Goal: Task Accomplishment & Management: Complete application form

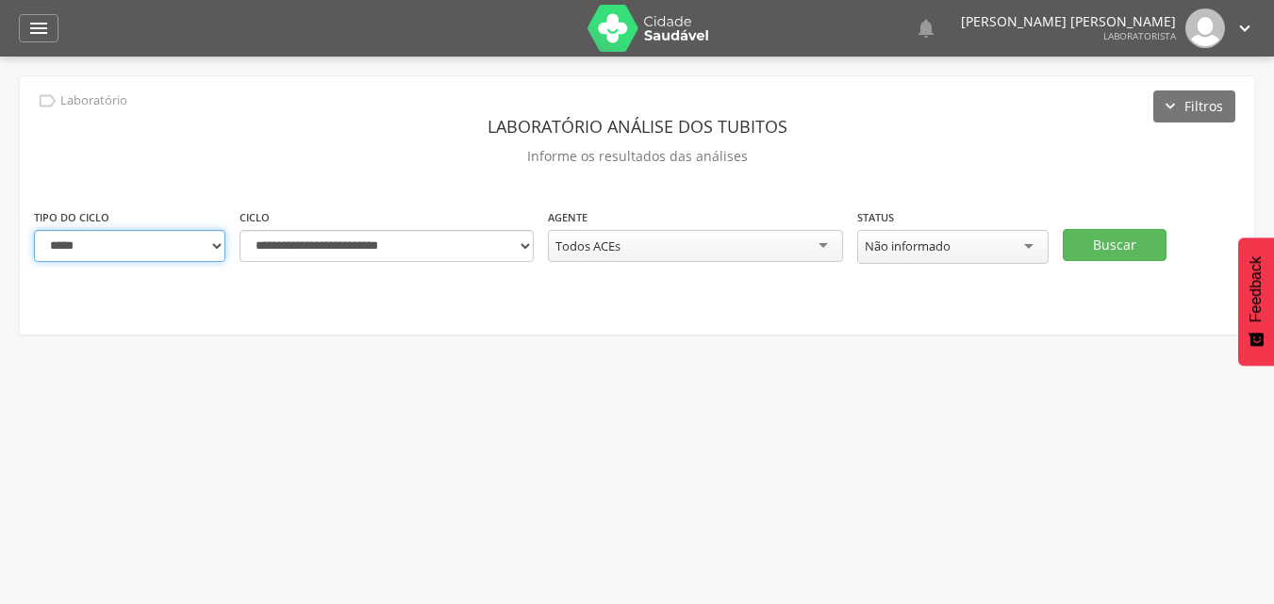
click at [216, 249] on select "**********" at bounding box center [129, 246] width 191 height 32
select select "*"
click at [34, 230] on select "**********" at bounding box center [129, 246] width 191 height 32
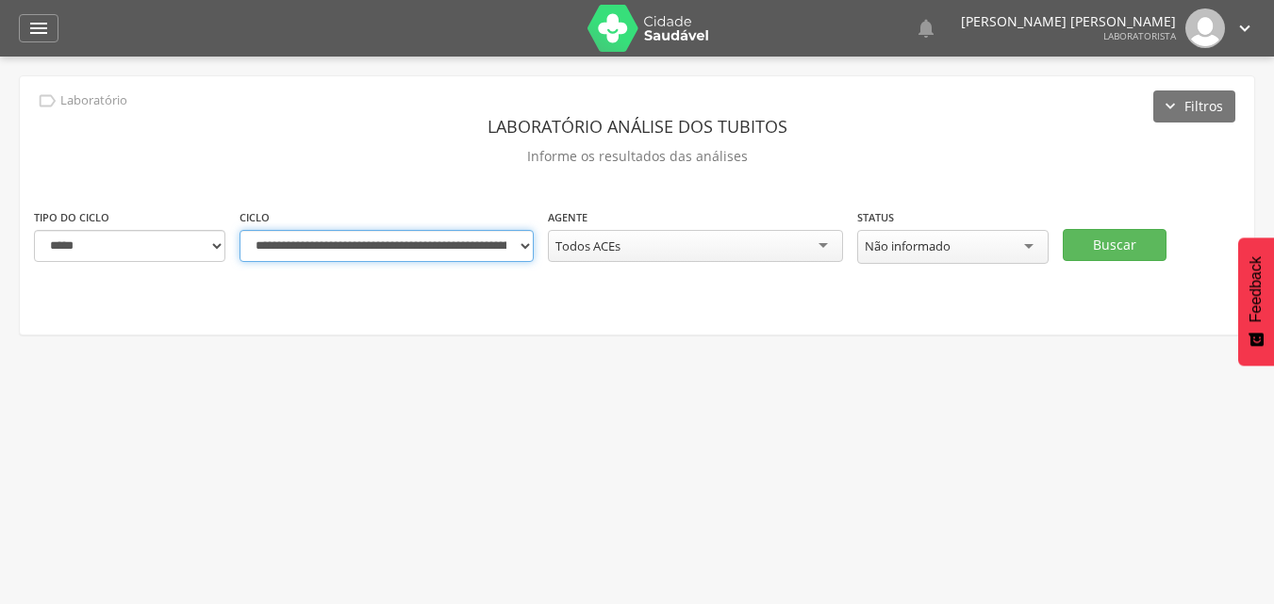
click at [520, 248] on select "**********" at bounding box center [386, 246] width 294 height 32
select select "**********"
click at [239, 230] on select "**********" at bounding box center [386, 246] width 294 height 32
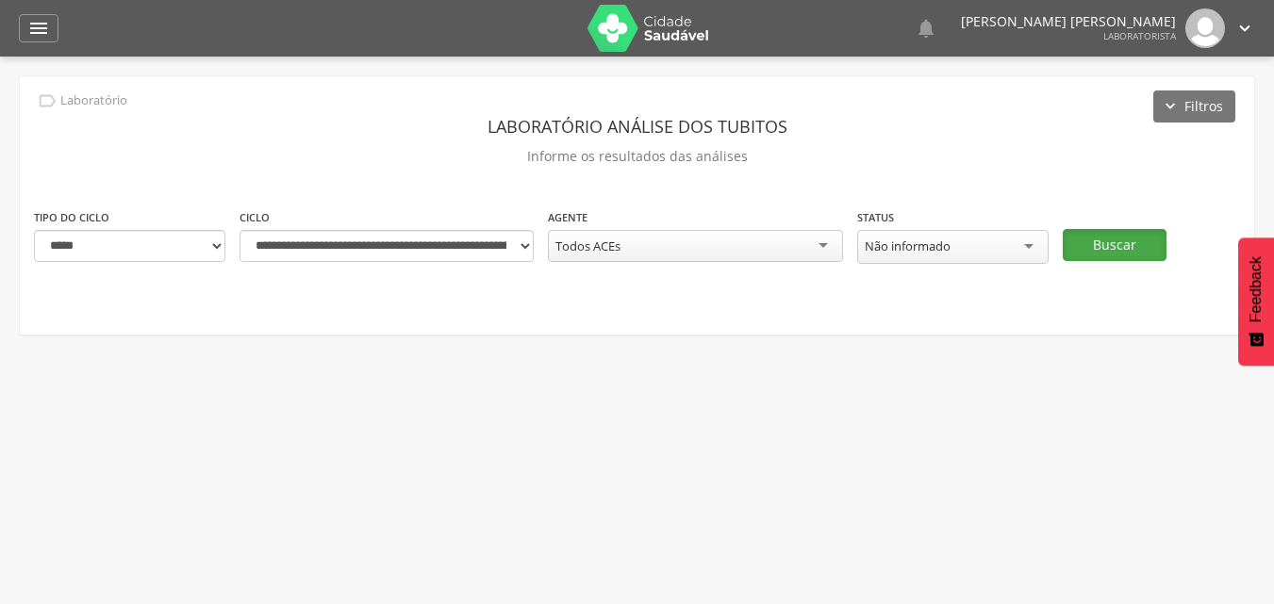
click at [1104, 244] on button "Buscar" at bounding box center [1115, 245] width 104 height 32
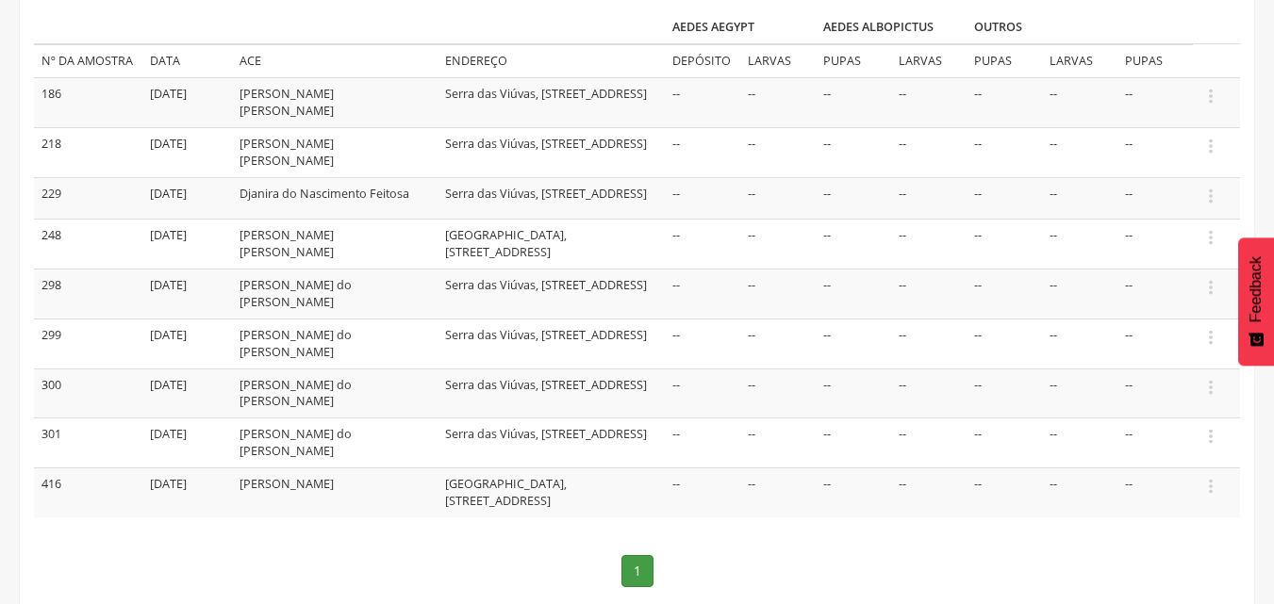
scroll to position [258, 0]
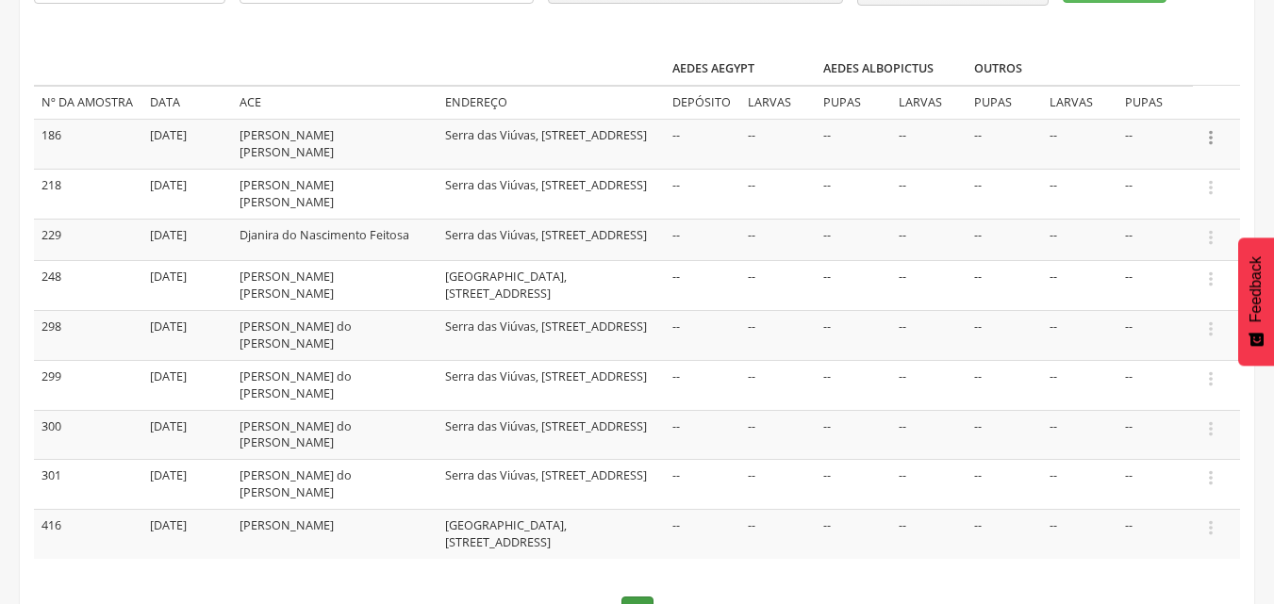
click at [1214, 137] on icon "" at bounding box center [1210, 137] width 21 height 21
click at [1167, 107] on link "Informar resultado" at bounding box center [1145, 106] width 149 height 24
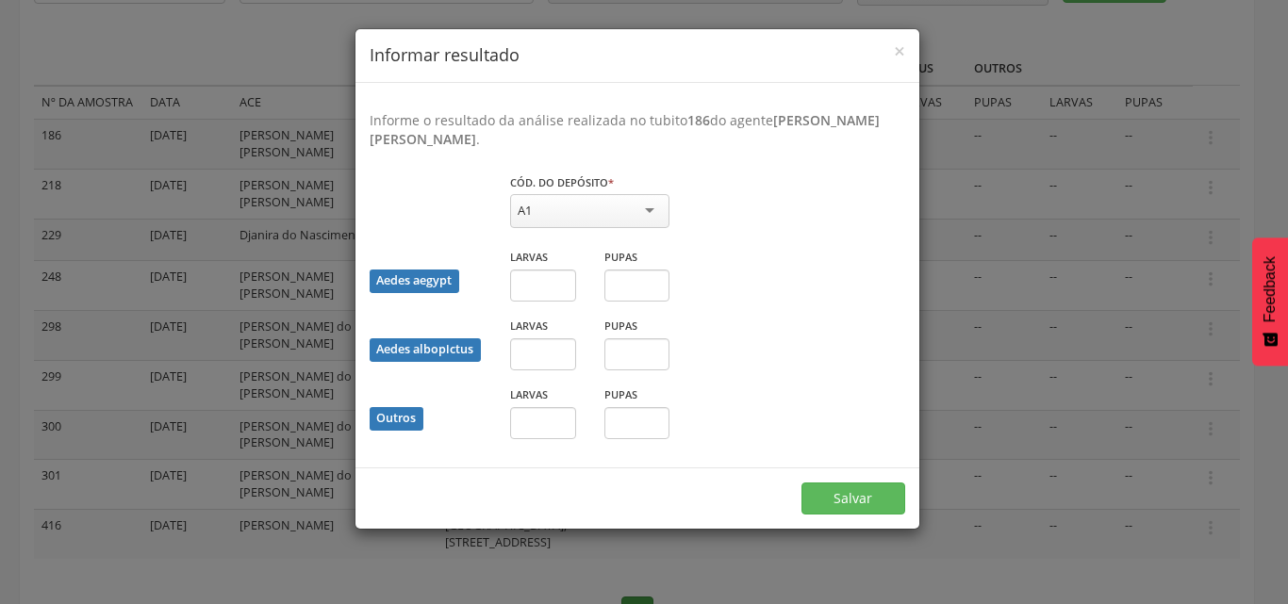
click at [646, 219] on div "A1" at bounding box center [589, 211] width 159 height 34
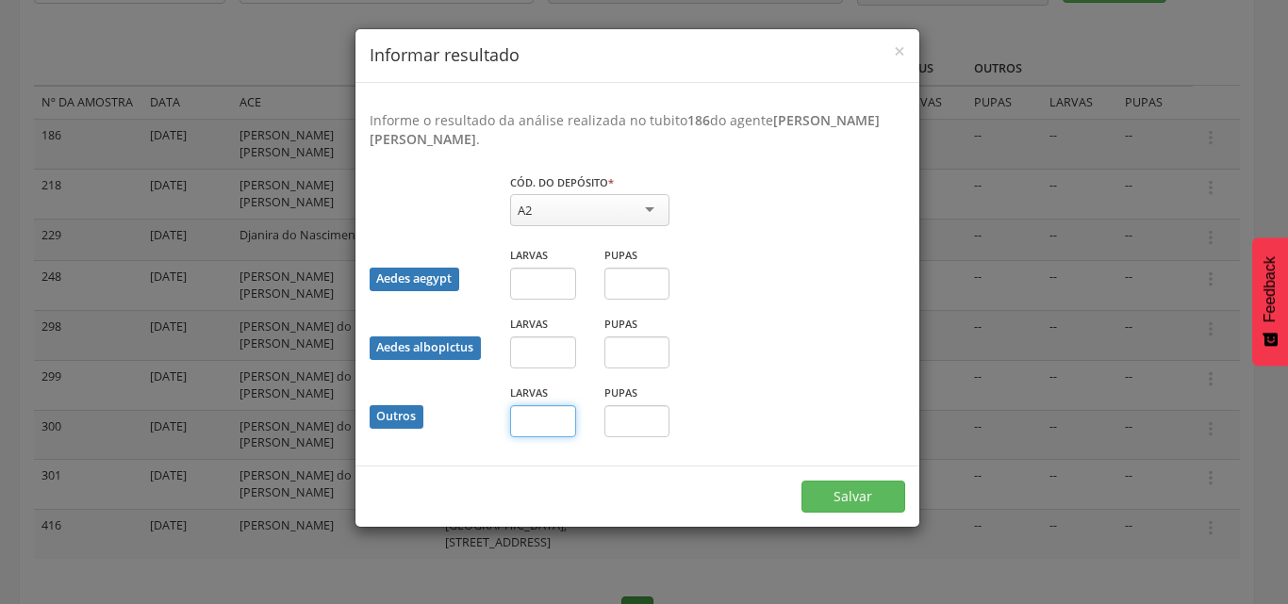
click at [541, 419] on input "text" at bounding box center [543, 421] width 66 height 32
type input "*"
click at [653, 425] on input "text" at bounding box center [637, 421] width 66 height 32
type input "*"
click at [839, 498] on button "Salvar" at bounding box center [853, 497] width 104 height 32
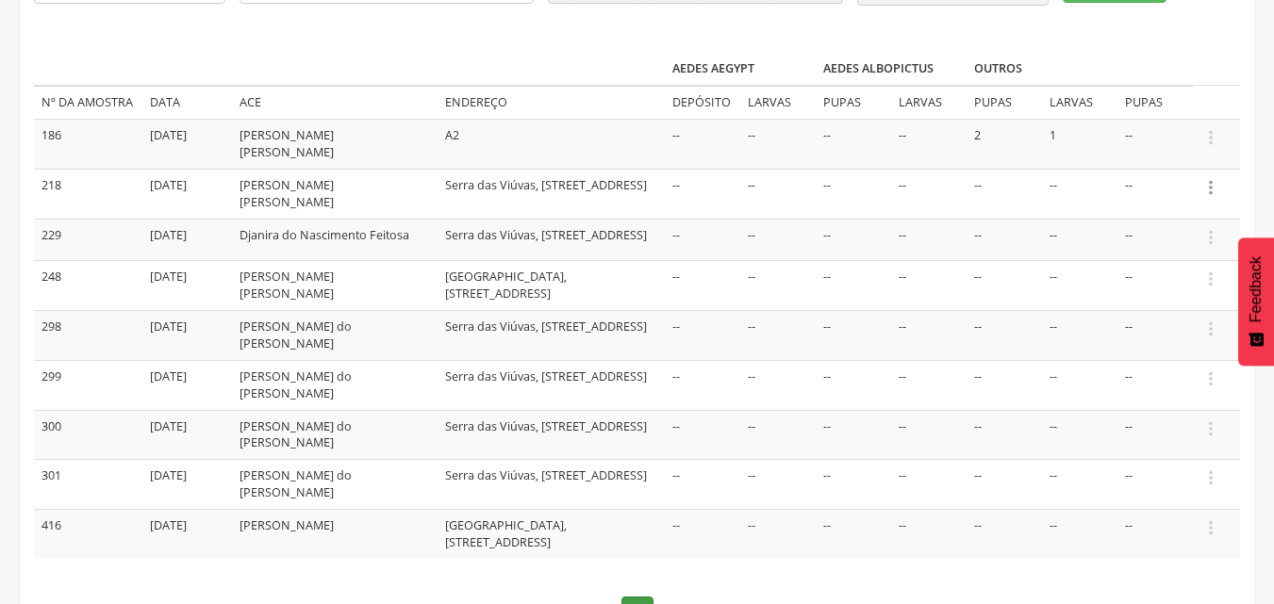
click at [1206, 195] on icon "" at bounding box center [1210, 187] width 21 height 21
click at [1122, 161] on link "Informar resultado" at bounding box center [1145, 156] width 149 height 24
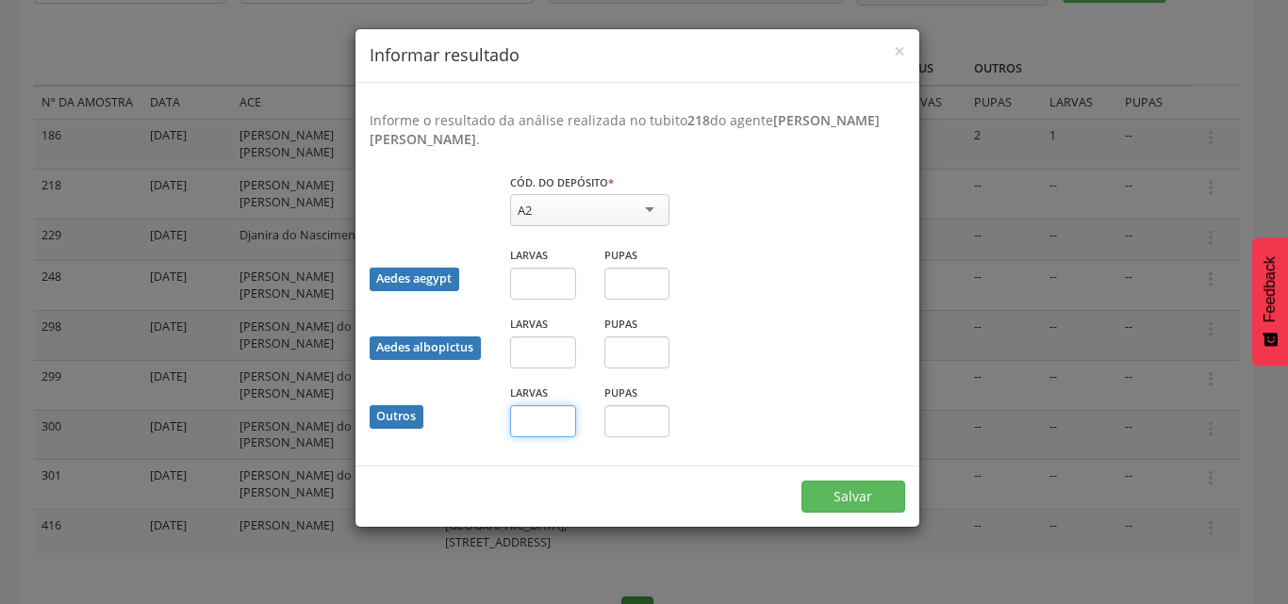
click at [543, 421] on input "text" at bounding box center [543, 421] width 66 height 32
type input "*"
click at [835, 495] on button "Salvar" at bounding box center [853, 497] width 104 height 32
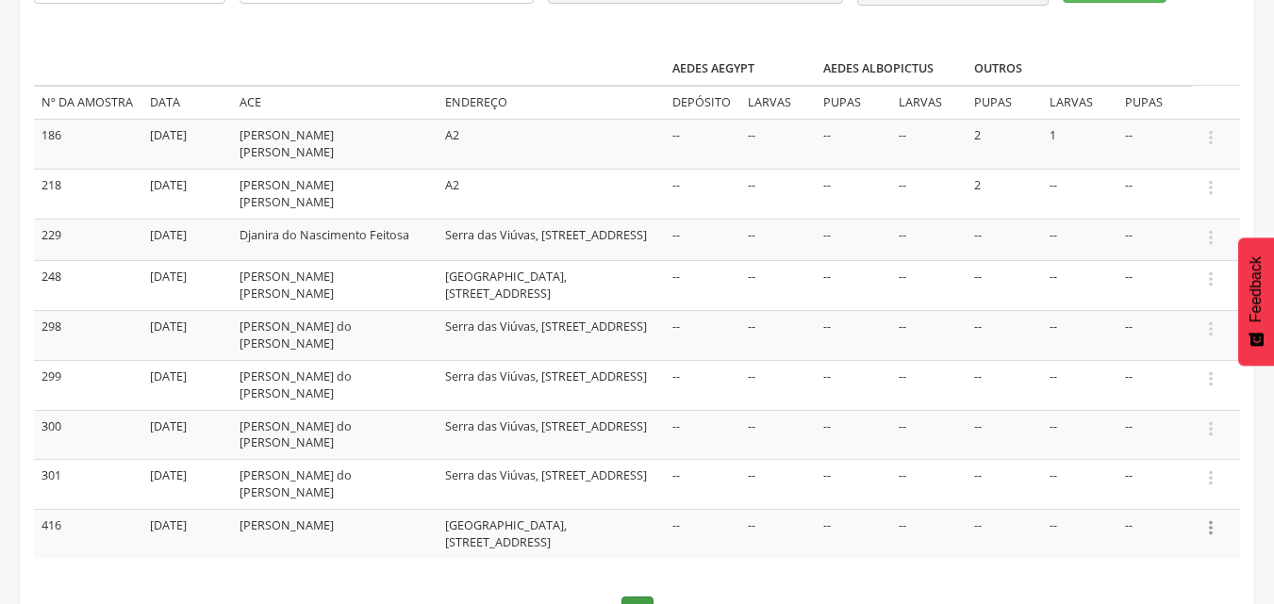
click at [1214, 522] on icon "" at bounding box center [1210, 528] width 21 height 21
click at [1163, 497] on link "Informar resultado" at bounding box center [1145, 498] width 149 height 24
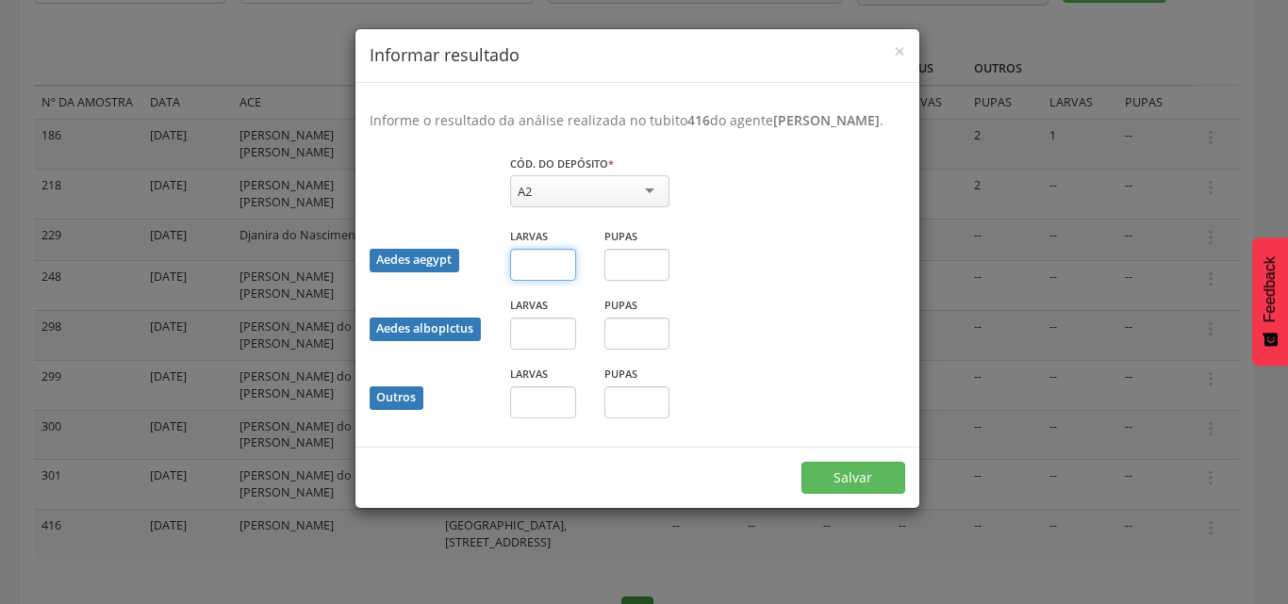
click at [543, 266] on input "text" at bounding box center [543, 265] width 66 height 32
type input "*"
click at [645, 266] on input "text" at bounding box center [637, 265] width 66 height 32
type input "*"
click at [847, 484] on button "Salvar" at bounding box center [853, 478] width 104 height 32
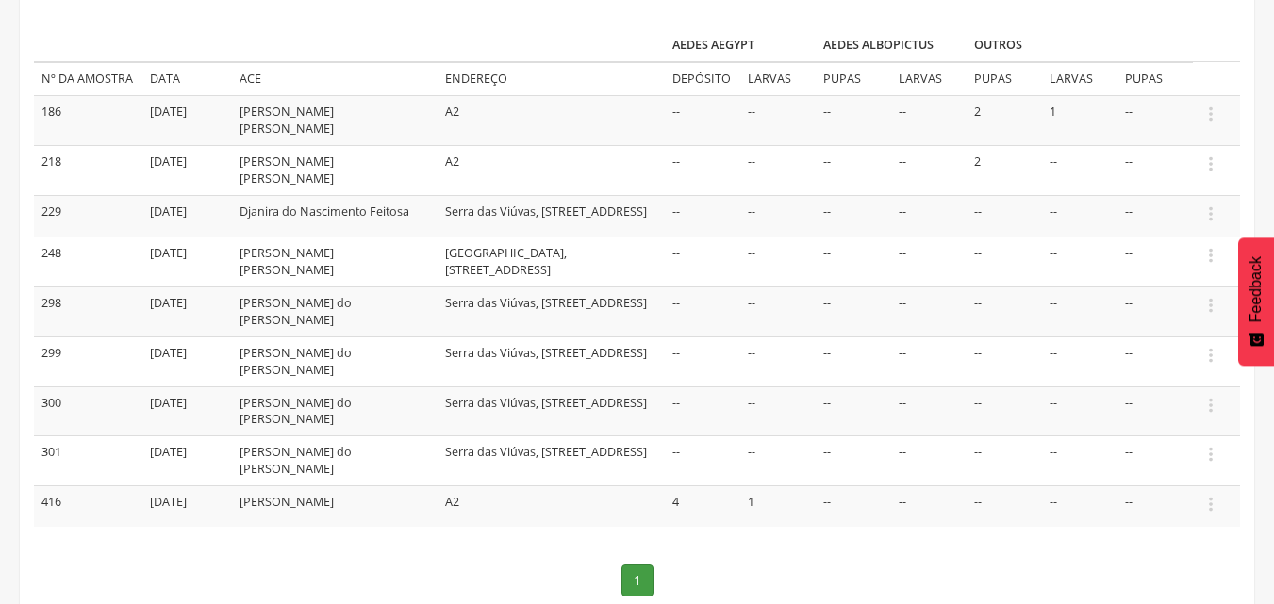
scroll to position [283, 0]
click at [517, 272] on td "[GEOGRAPHIC_DATA], [STREET_ADDRESS]" at bounding box center [551, 261] width 227 height 50
click at [1214, 257] on icon "" at bounding box center [1210, 254] width 21 height 21
click at [1132, 215] on link "Informar resultado" at bounding box center [1145, 223] width 149 height 24
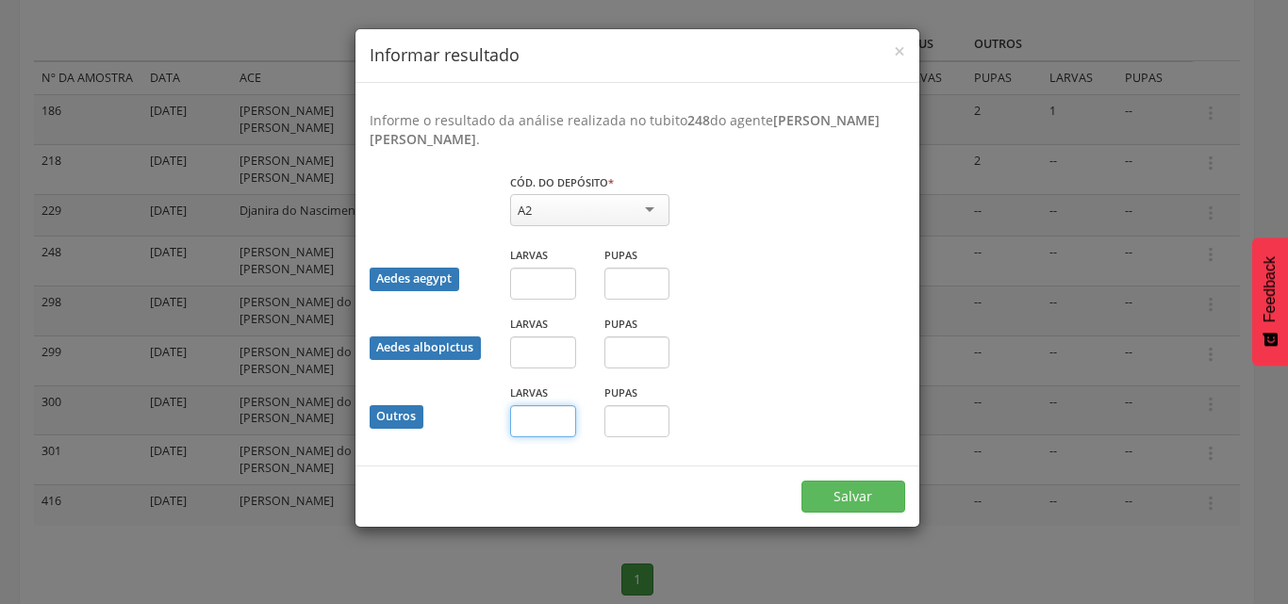
click at [542, 427] on input "text" at bounding box center [543, 421] width 66 height 32
click at [902, 53] on span "×" at bounding box center [899, 51] width 11 height 26
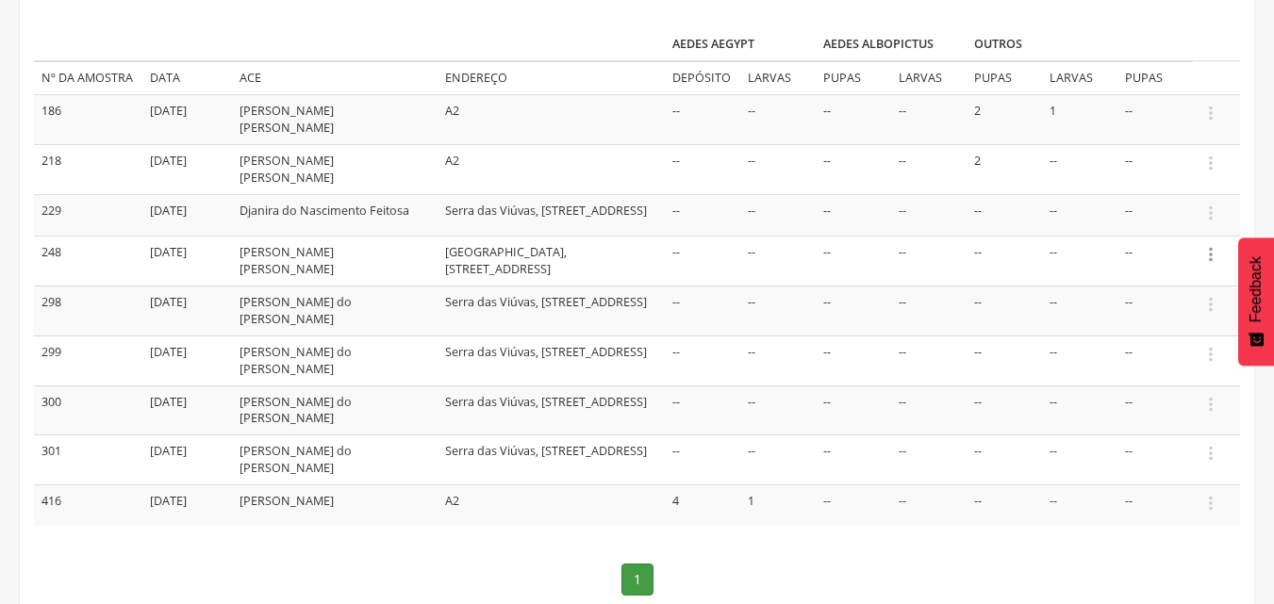
click at [1209, 257] on icon "" at bounding box center [1210, 254] width 21 height 21
click at [1172, 223] on link "Informar resultado" at bounding box center [1145, 223] width 149 height 24
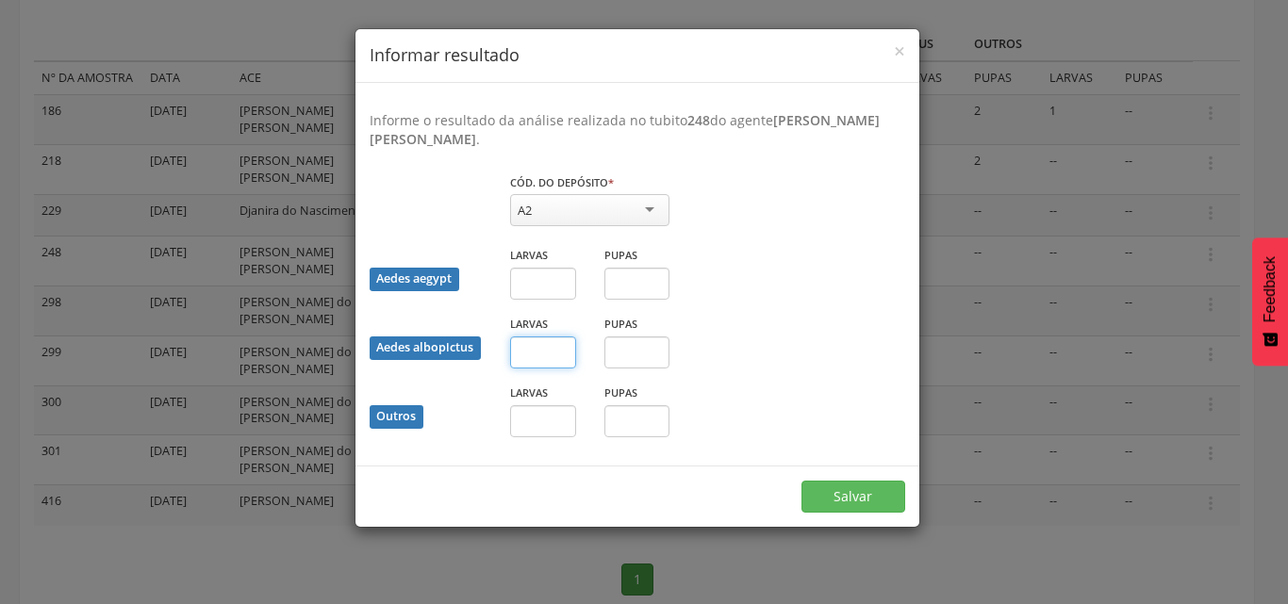
click at [553, 355] on input "text" at bounding box center [543, 353] width 66 height 32
type input "*"
click at [849, 506] on button "Salvar" at bounding box center [853, 497] width 104 height 32
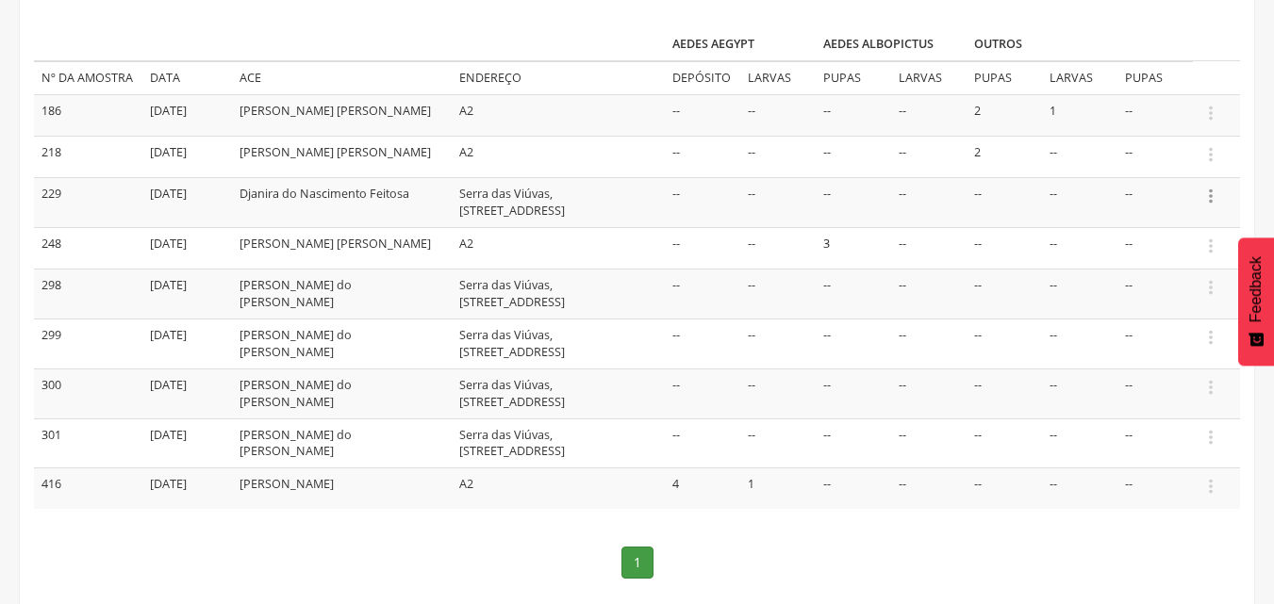
click at [1210, 203] on icon "" at bounding box center [1210, 196] width 21 height 21
click at [1174, 171] on link "Informar resultado" at bounding box center [1145, 165] width 149 height 24
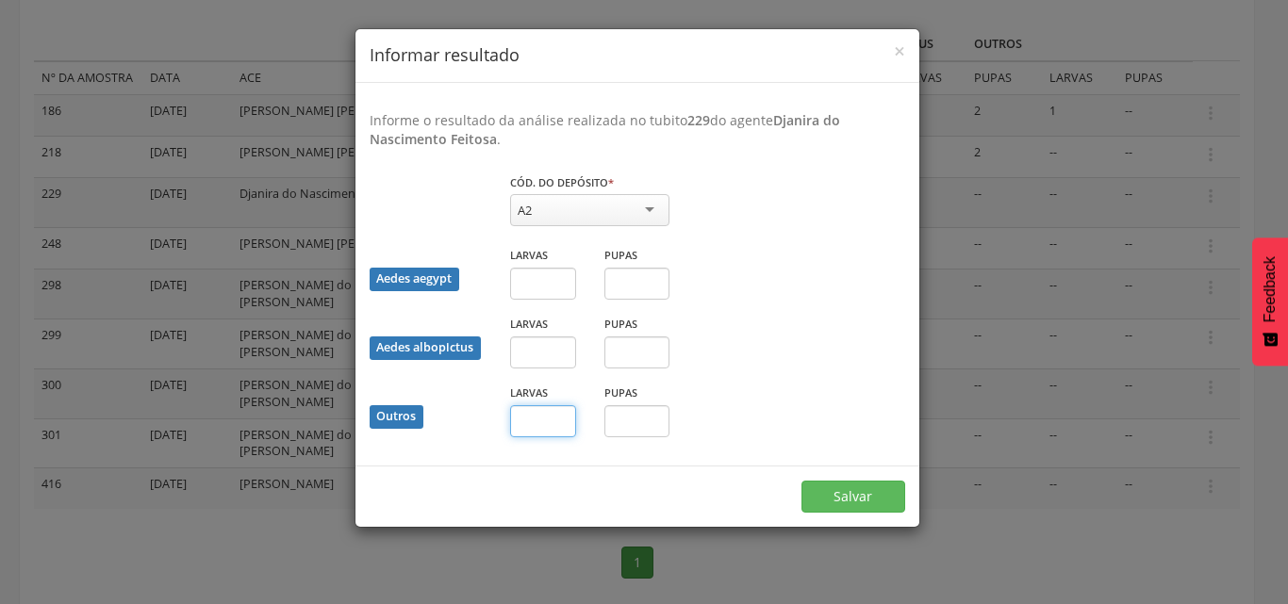
click at [552, 425] on input "text" at bounding box center [543, 421] width 66 height 32
type input "*"
click at [830, 505] on button "Salvar" at bounding box center [853, 497] width 104 height 32
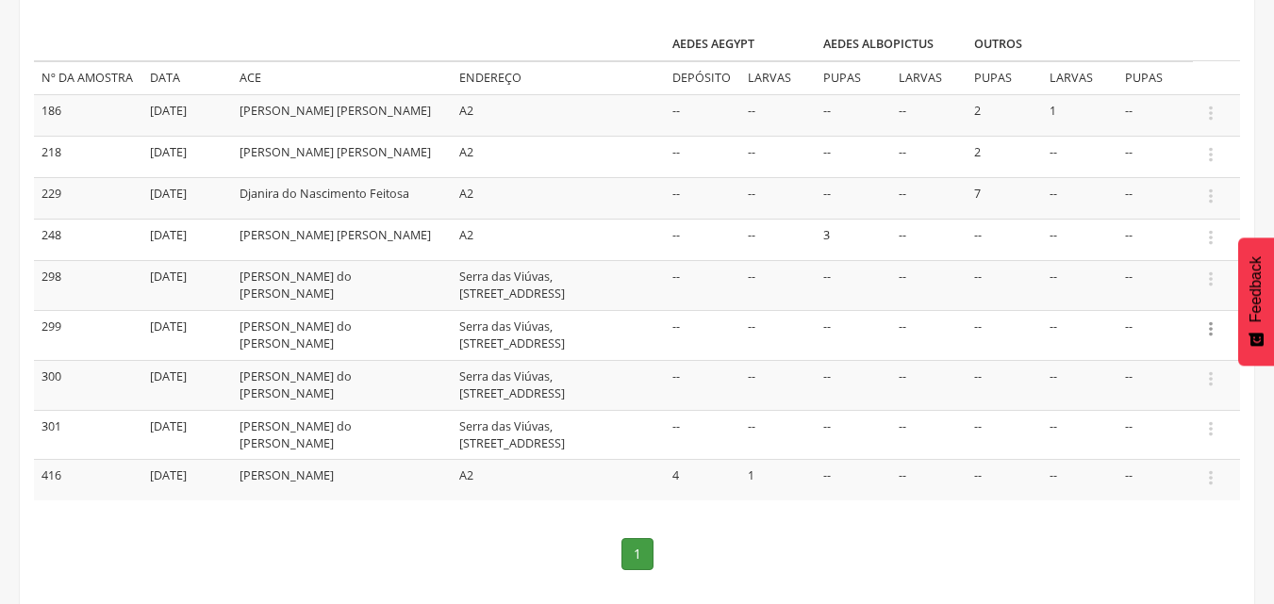
click at [1208, 339] on icon "" at bounding box center [1210, 329] width 21 height 21
click at [1169, 309] on link "Informar resultado" at bounding box center [1145, 298] width 149 height 24
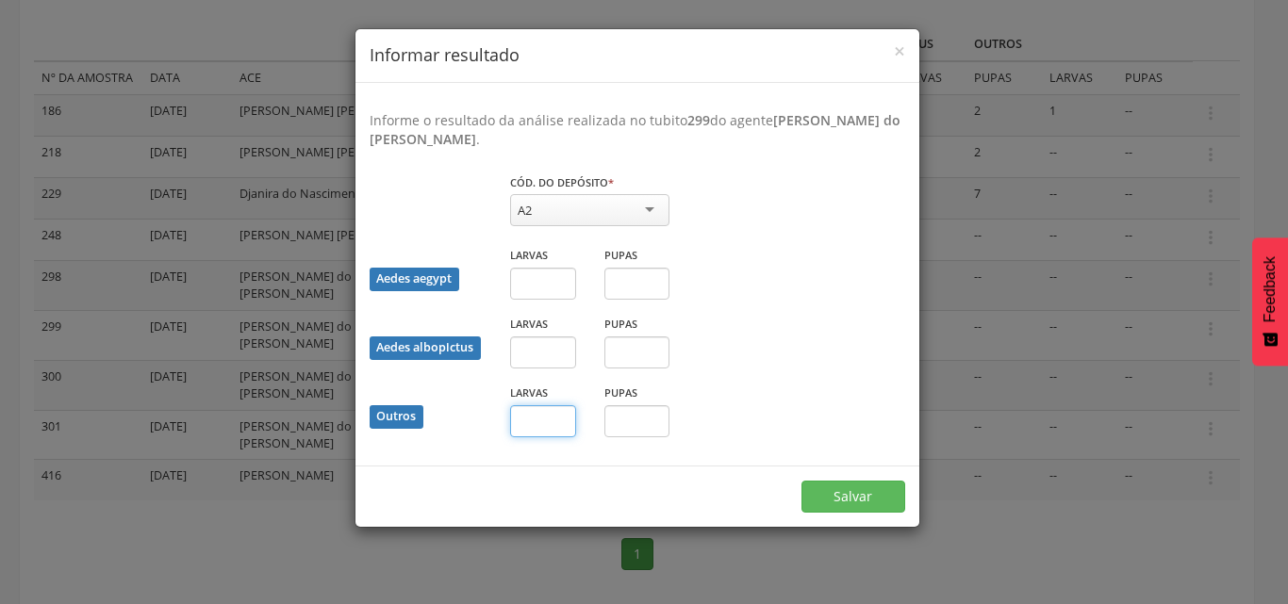
click at [551, 422] on input "text" at bounding box center [543, 421] width 66 height 32
type input "*"
click at [633, 416] on input "text" at bounding box center [637, 421] width 66 height 32
type input "*"
click at [875, 499] on button "Salvar" at bounding box center [853, 497] width 104 height 32
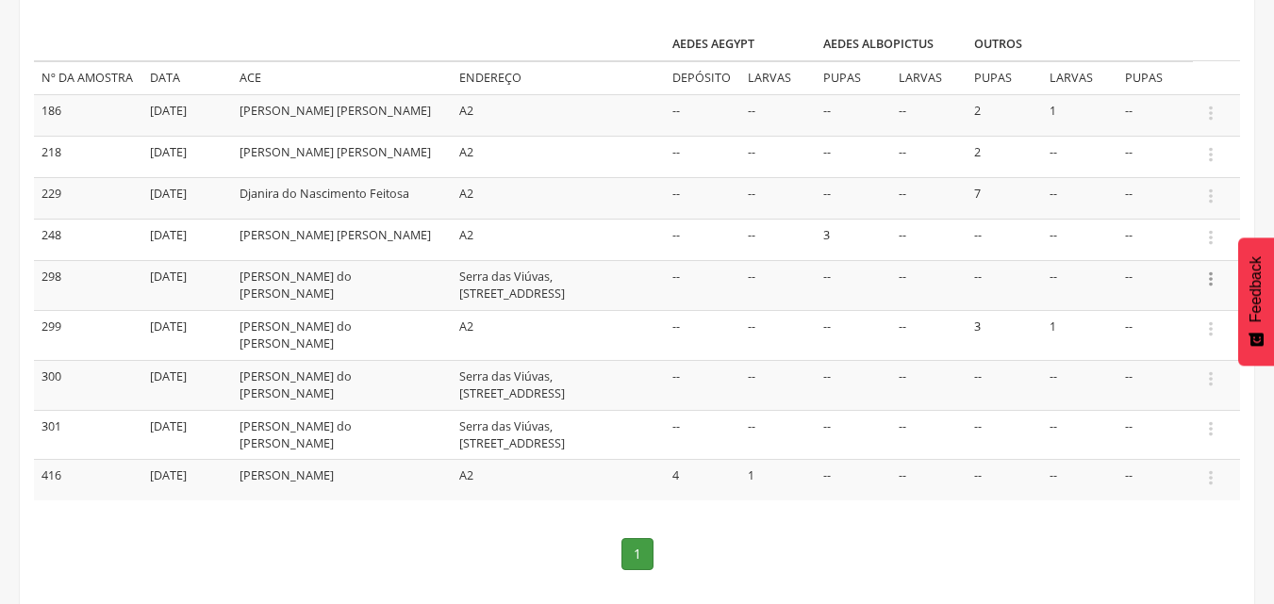
click at [1214, 289] on icon "" at bounding box center [1210, 279] width 21 height 21
click at [1160, 258] on link "Informar resultado" at bounding box center [1145, 248] width 149 height 24
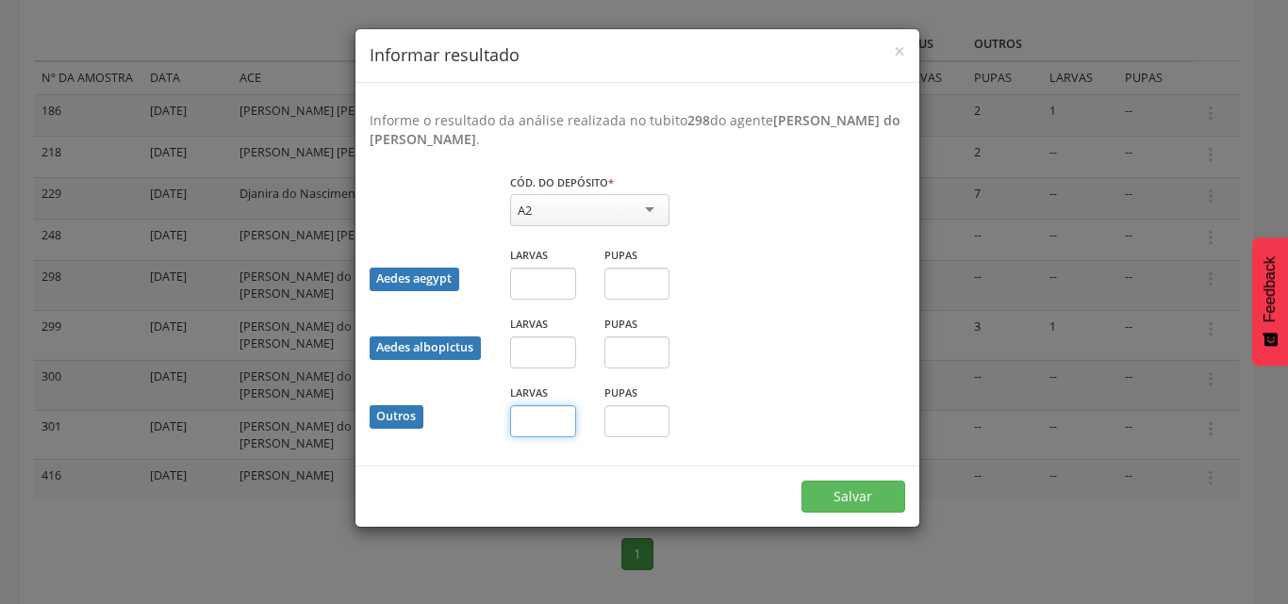
click at [546, 423] on input "text" at bounding box center [543, 421] width 66 height 32
type input "*"
click at [650, 425] on input "text" at bounding box center [637, 421] width 66 height 32
type input "*"
click at [877, 511] on button "Salvar" at bounding box center [853, 497] width 104 height 32
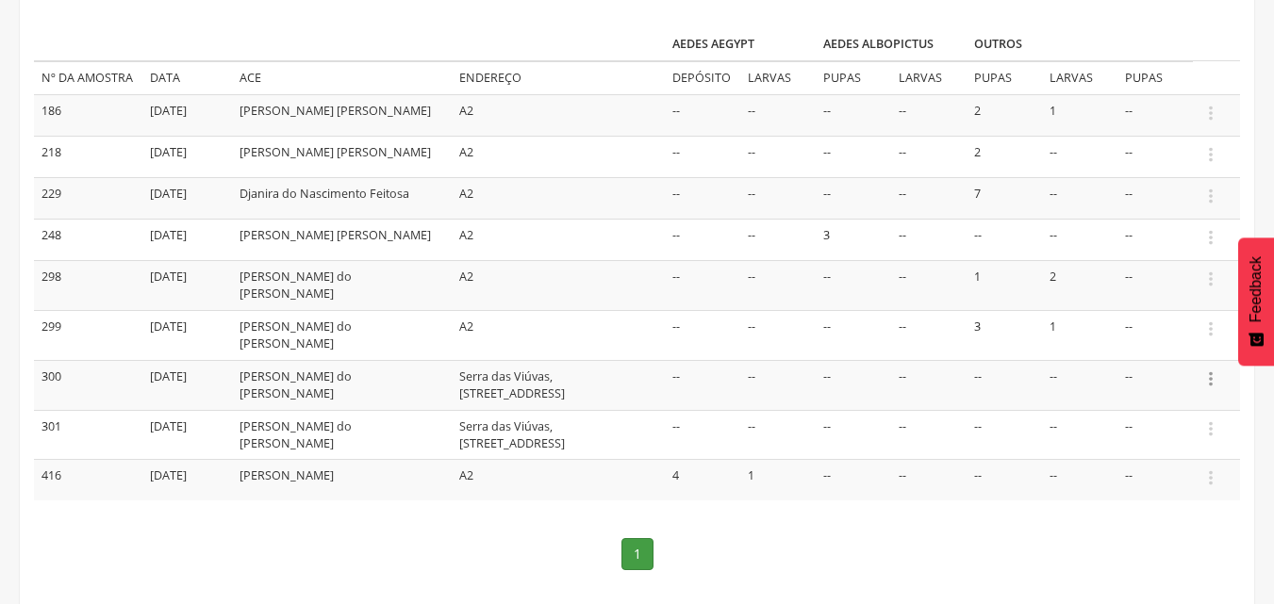
click at [1211, 384] on icon "" at bounding box center [1210, 379] width 21 height 21
click at [1165, 353] on link "Informar resultado" at bounding box center [1145, 348] width 149 height 24
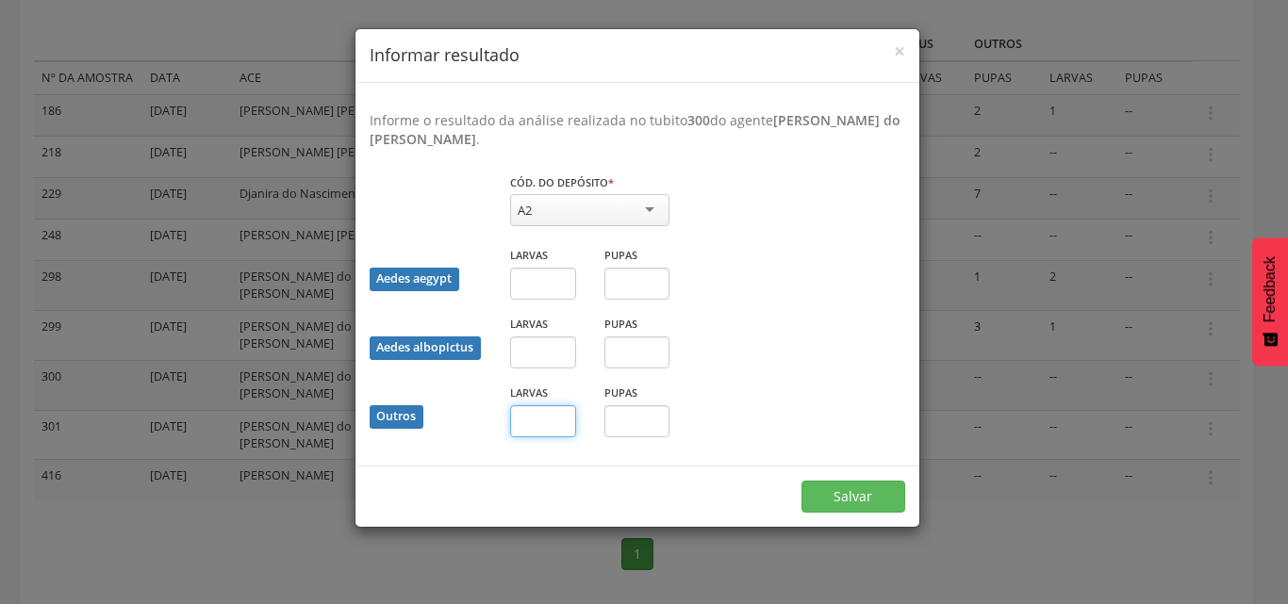
click at [544, 424] on input "text" at bounding box center [543, 421] width 66 height 32
type input "*"
click at [825, 503] on button "Salvar" at bounding box center [853, 497] width 104 height 32
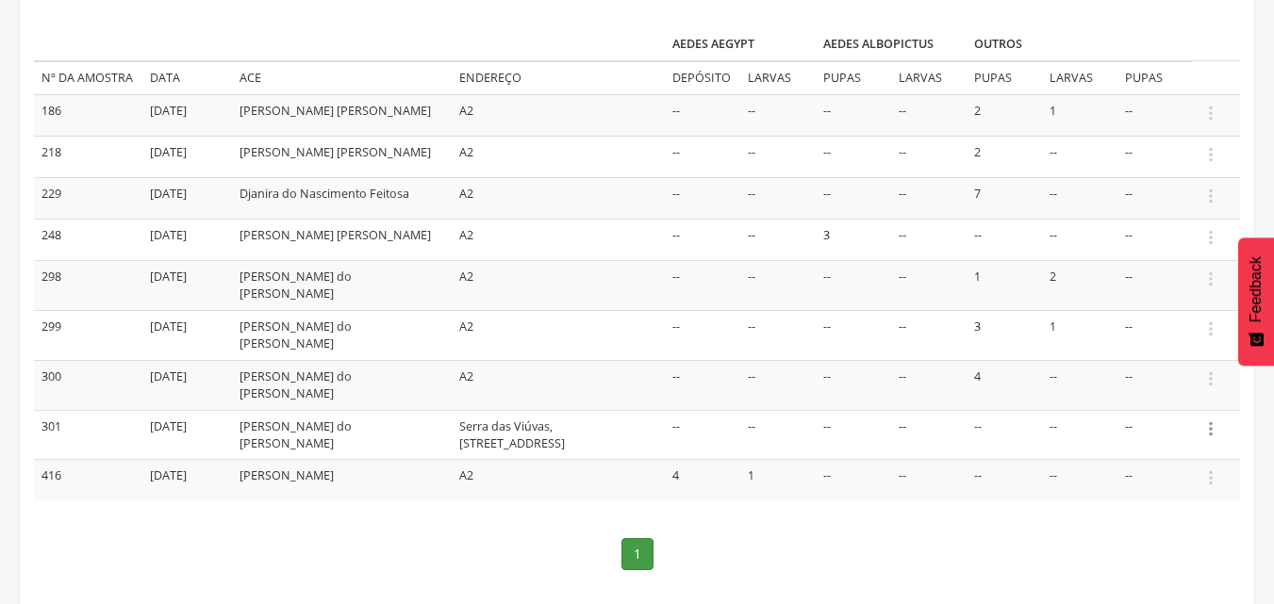
click at [1211, 424] on icon "" at bounding box center [1210, 429] width 21 height 21
click at [1175, 386] on link "Informar resultado" at bounding box center [1145, 398] width 149 height 24
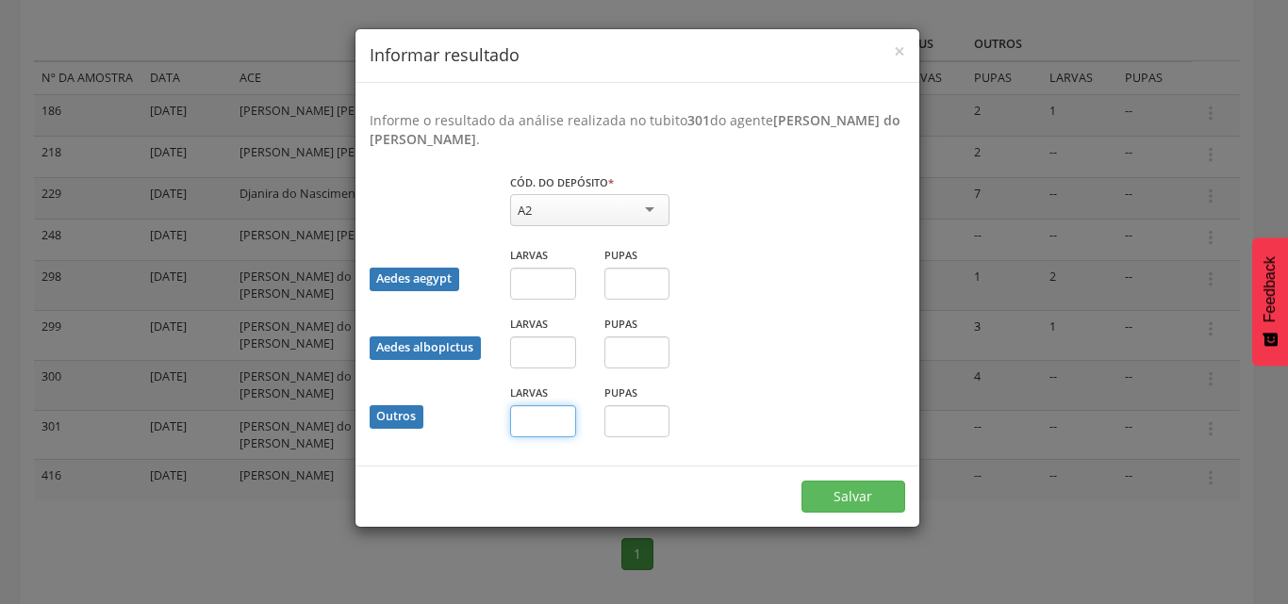
click at [558, 421] on input "text" at bounding box center [543, 421] width 66 height 32
type input "*"
click at [857, 497] on button "Salvar" at bounding box center [853, 497] width 104 height 32
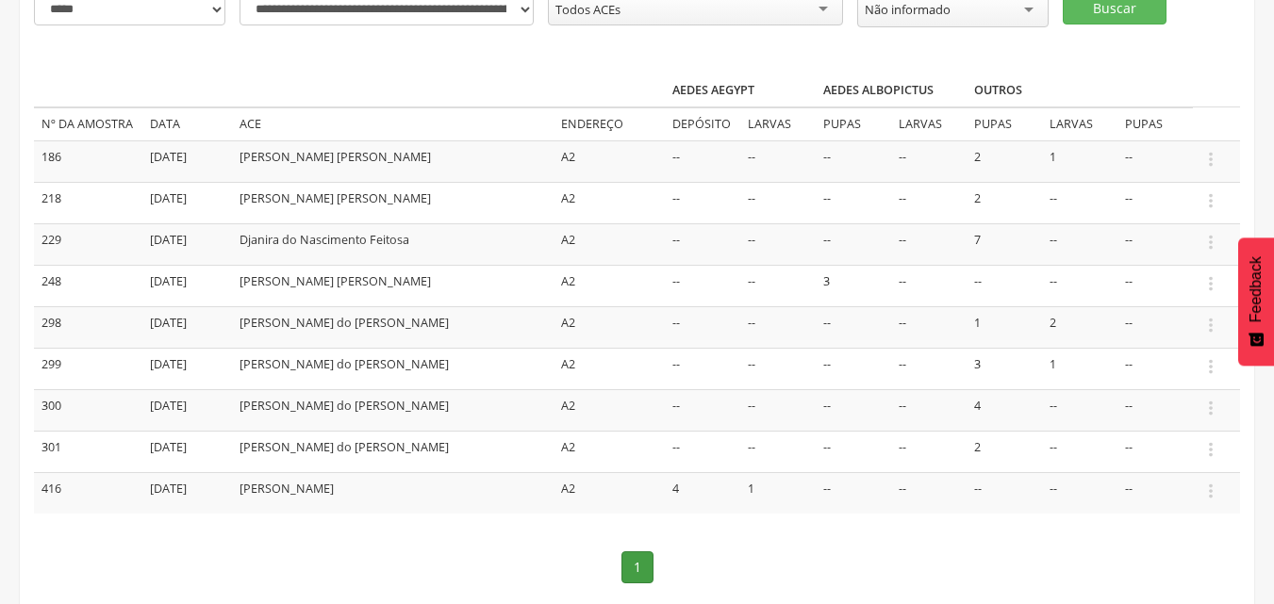
scroll to position [191, 0]
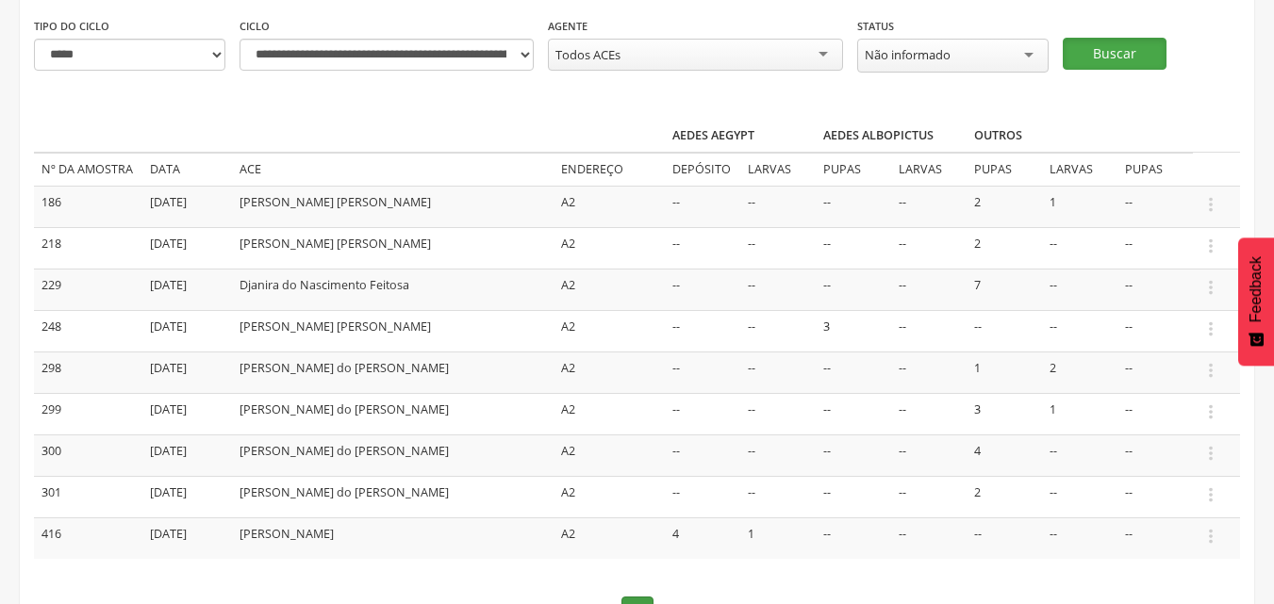
click at [1094, 61] on button "Buscar" at bounding box center [1115, 54] width 104 height 32
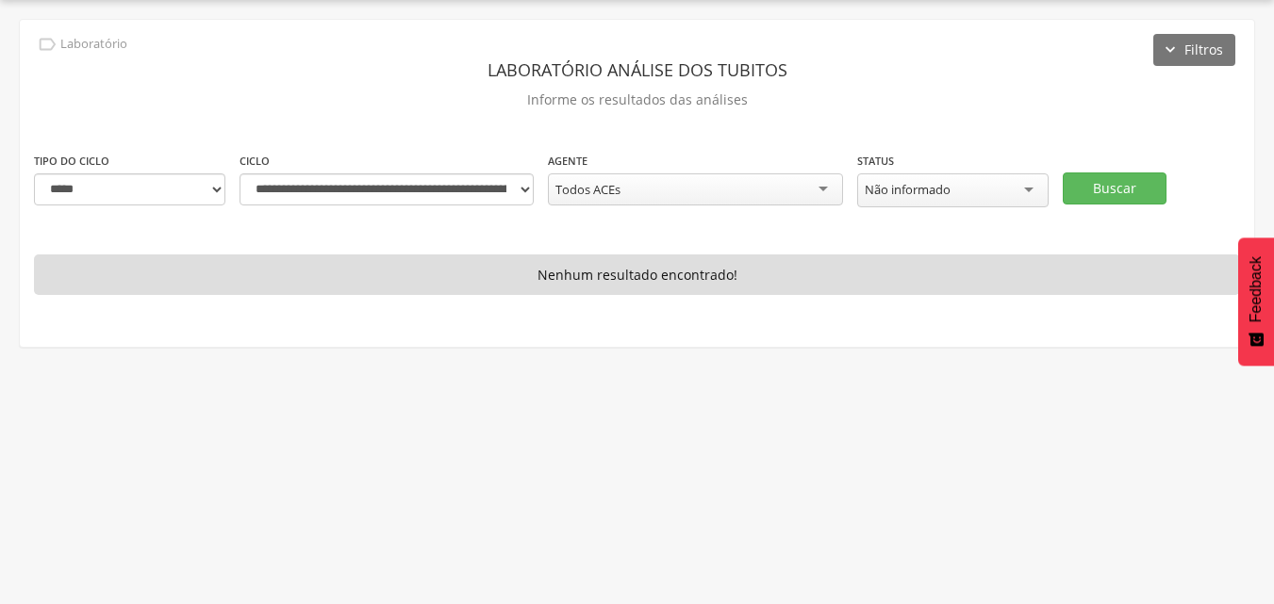
click at [813, 190] on div "Todos ACEs" at bounding box center [695, 189] width 294 height 32
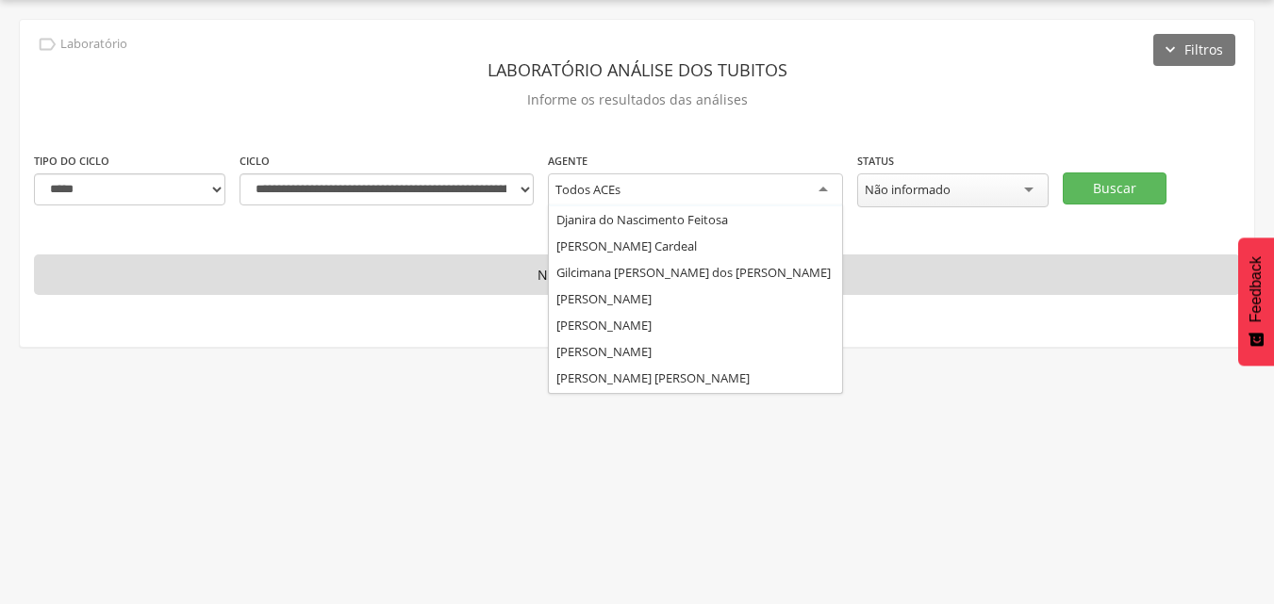
scroll to position [94, 0]
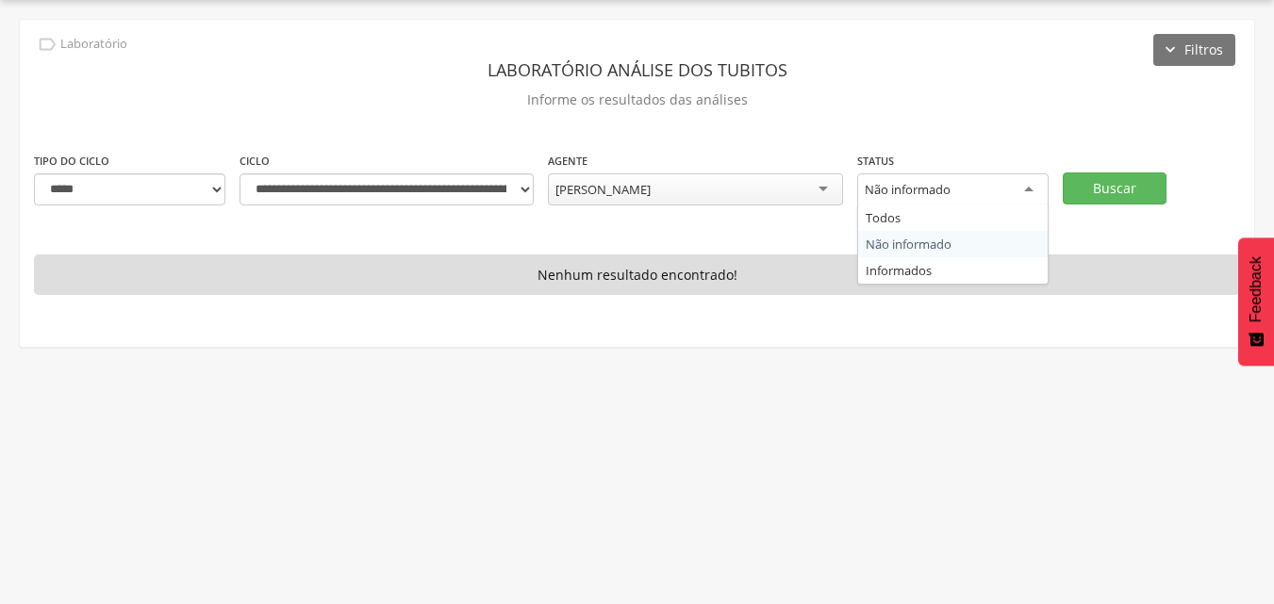
click at [1037, 193] on div "Não informado" at bounding box center [952, 190] width 191 height 34
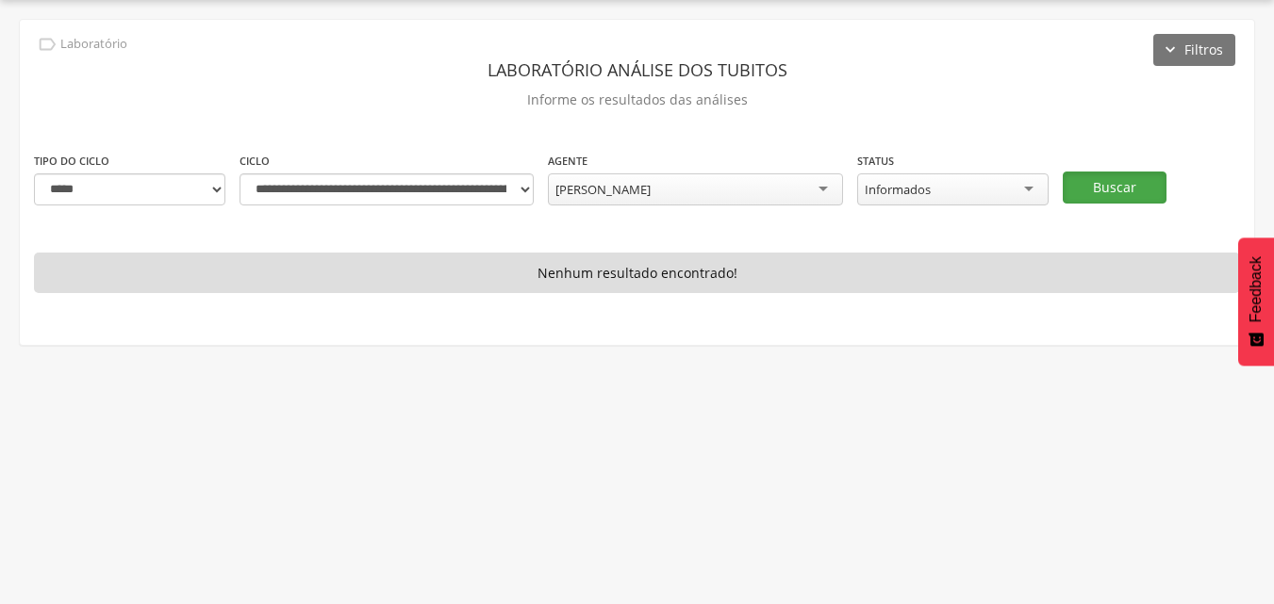
click at [1117, 188] on button "Buscar" at bounding box center [1115, 188] width 104 height 32
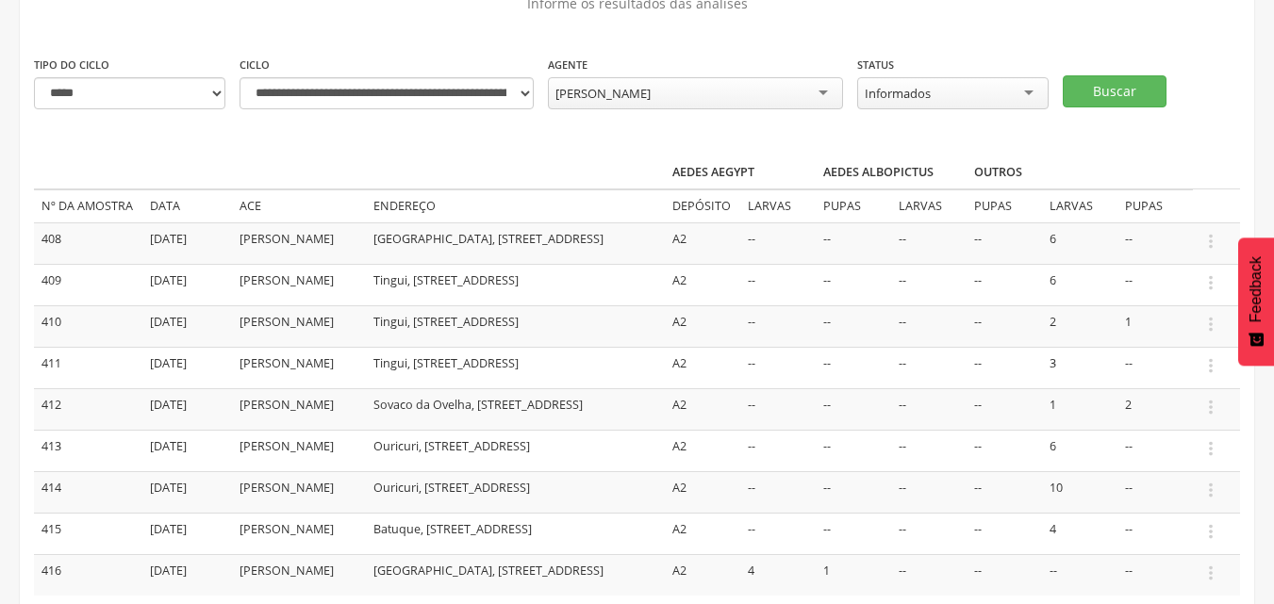
scroll to position [3, 0]
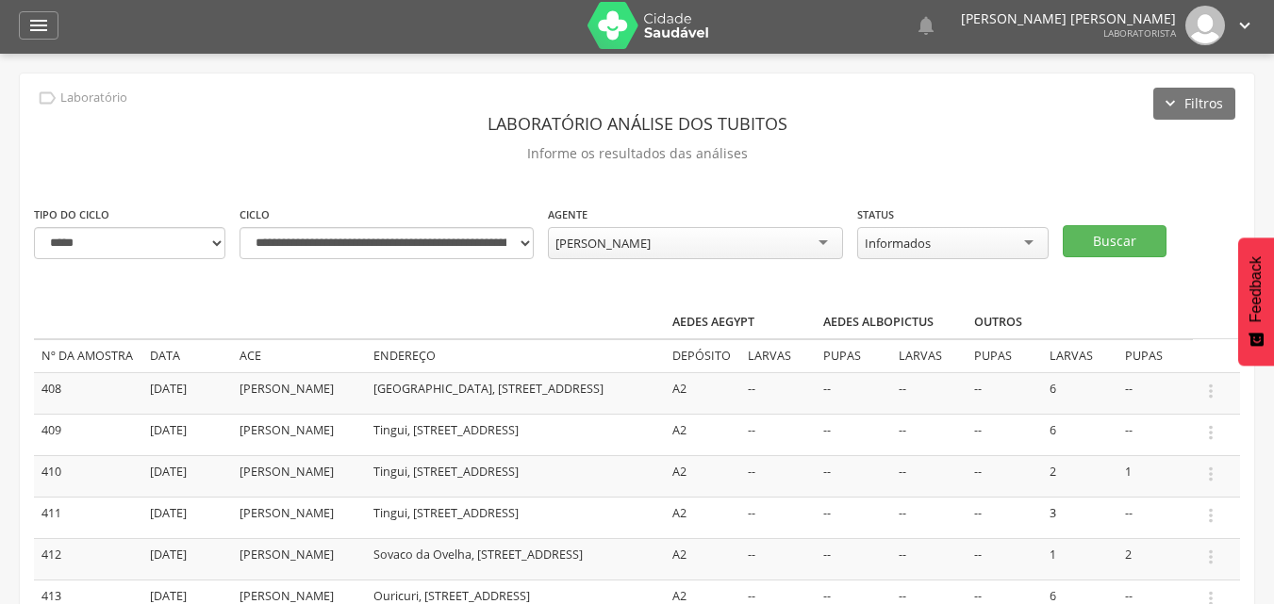
click at [1248, 25] on icon "" at bounding box center [1244, 25] width 21 height 21
click at [1258, 161] on div " Usuários  Perfil do Usuário [PERSON_NAME] [PERSON_NAME] CPF: 000.000.000-00,…" at bounding box center [637, 356] width 1274 height 604
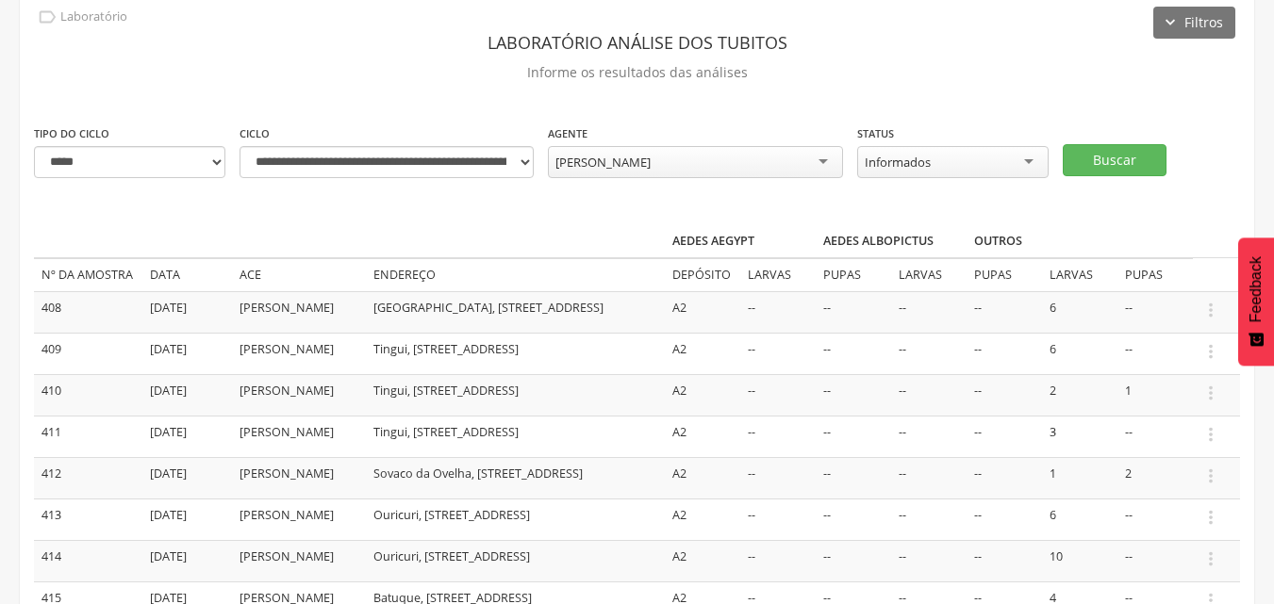
scroll to position [0, 0]
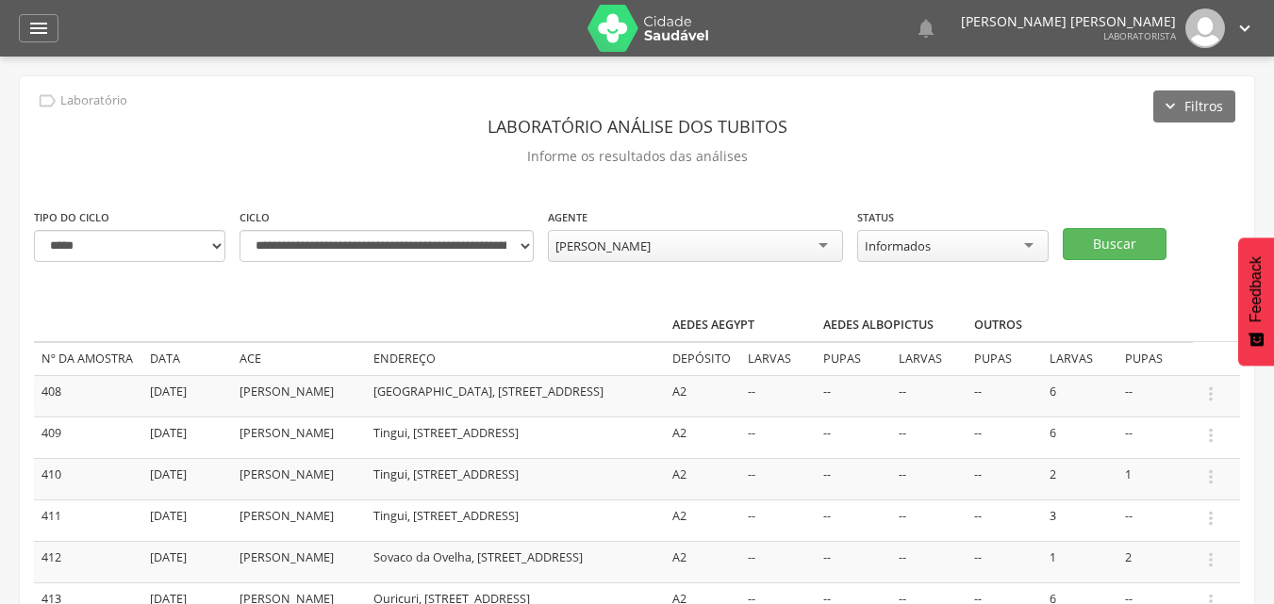
click at [1243, 33] on icon "" at bounding box center [1244, 28] width 21 height 21
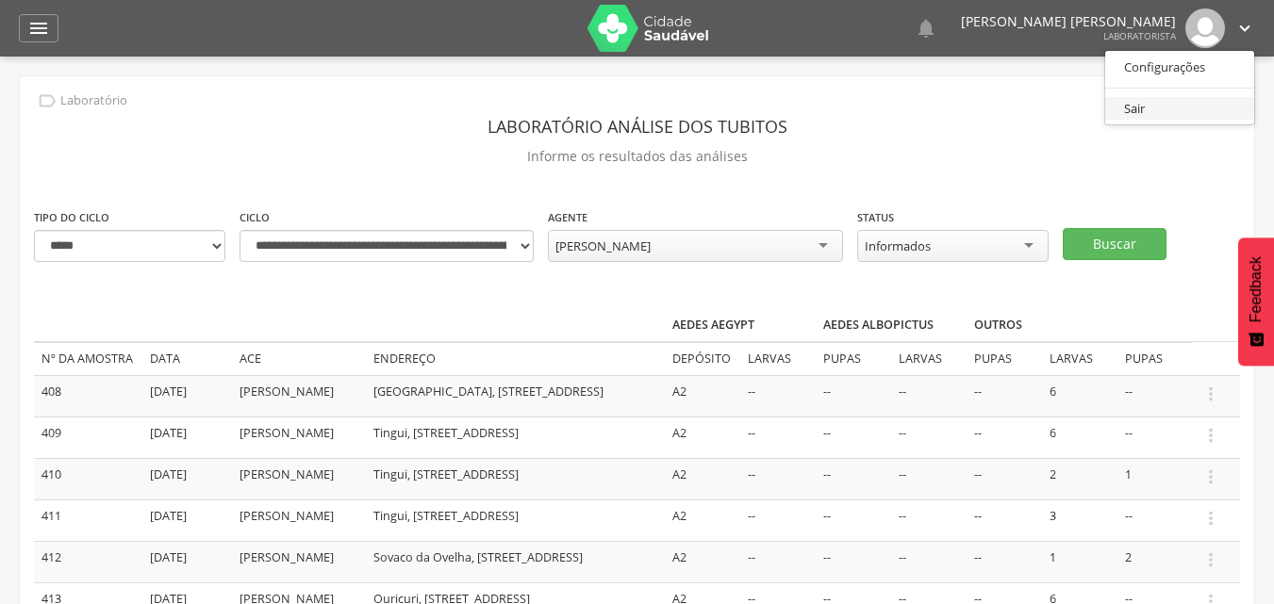
click at [1138, 107] on link "Sair" at bounding box center [1179, 109] width 149 height 24
